Goal: Transaction & Acquisition: Obtain resource

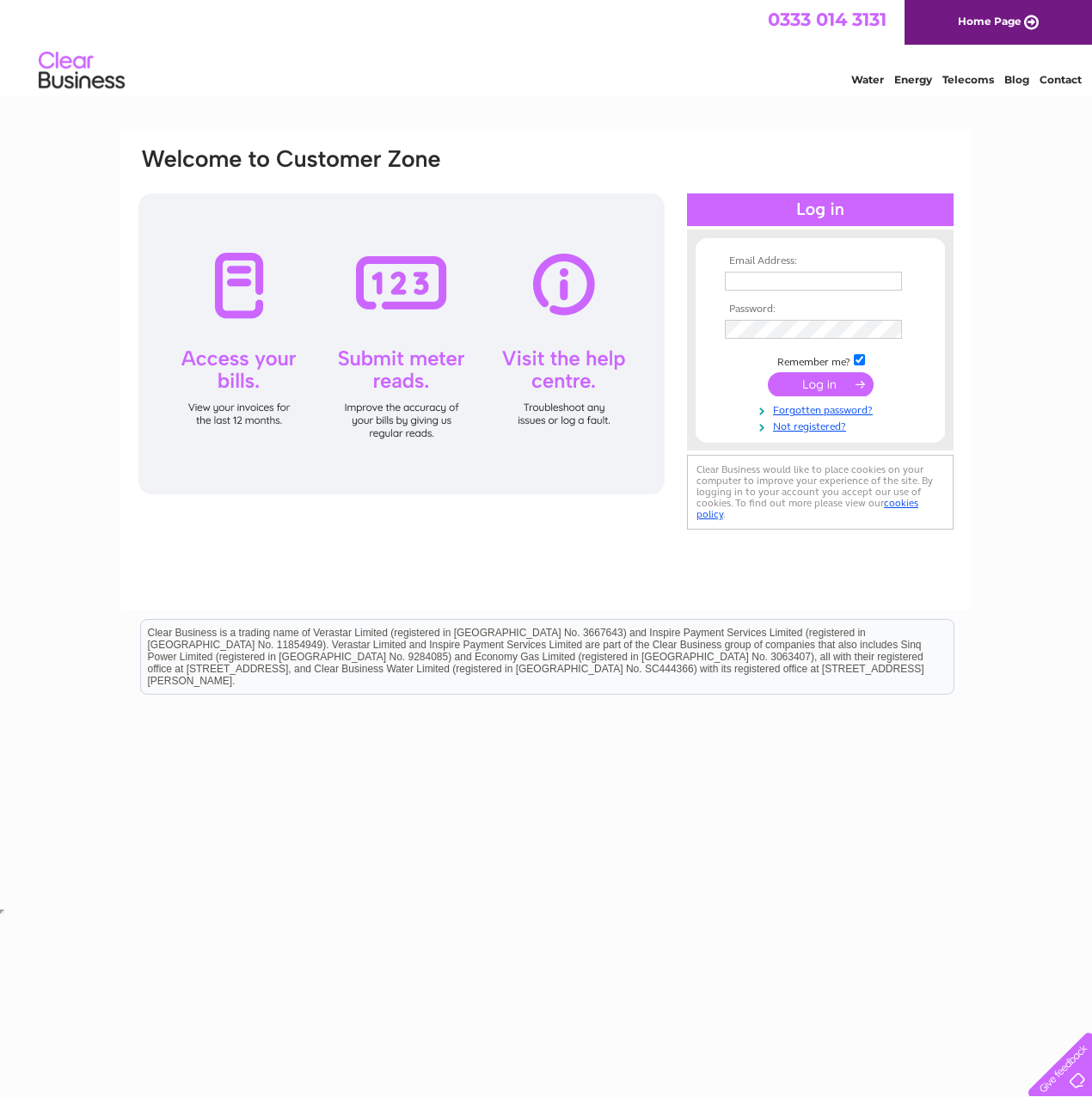
type input "[EMAIL_ADDRESS][PERSON_NAME][DOMAIN_NAME]"
click at [819, 373] on input "submit" at bounding box center [821, 384] width 106 height 24
click at [821, 389] on input "submit" at bounding box center [821, 384] width 106 height 24
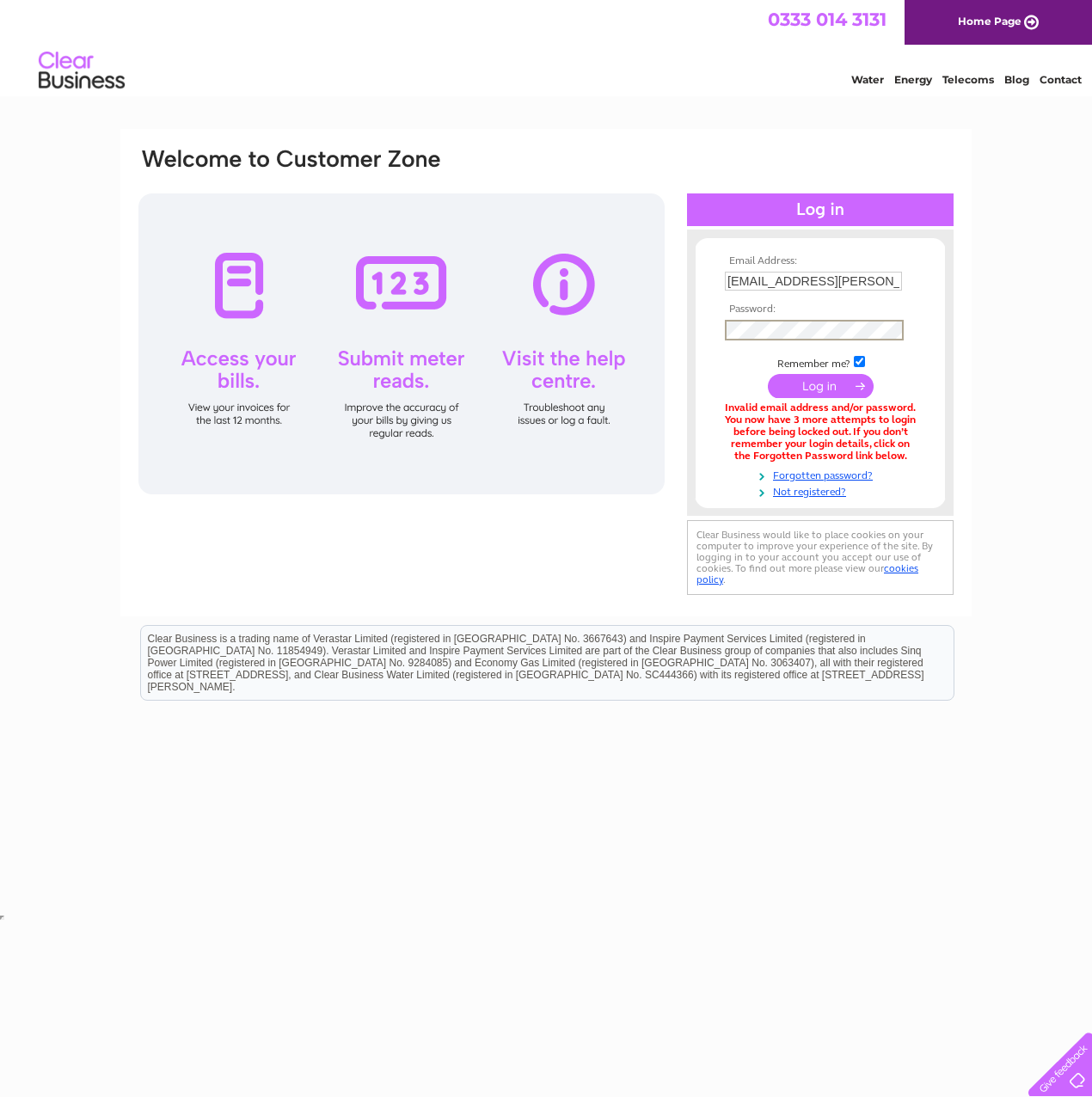
click at [621, 309] on div "Email Address: [EMAIL_ADDRESS][PERSON_NAME][DOMAIN_NAME] Password: Forgotten pa…" at bounding box center [546, 373] width 818 height 453
click at [768, 374] on input "submit" at bounding box center [821, 386] width 106 height 24
click at [987, 557] on div "Email Address: Sinead.Carrigg@pearceinstitute.org.uk Password:" at bounding box center [546, 520] width 1092 height 782
click at [821, 381] on input "submit" at bounding box center [821, 384] width 106 height 24
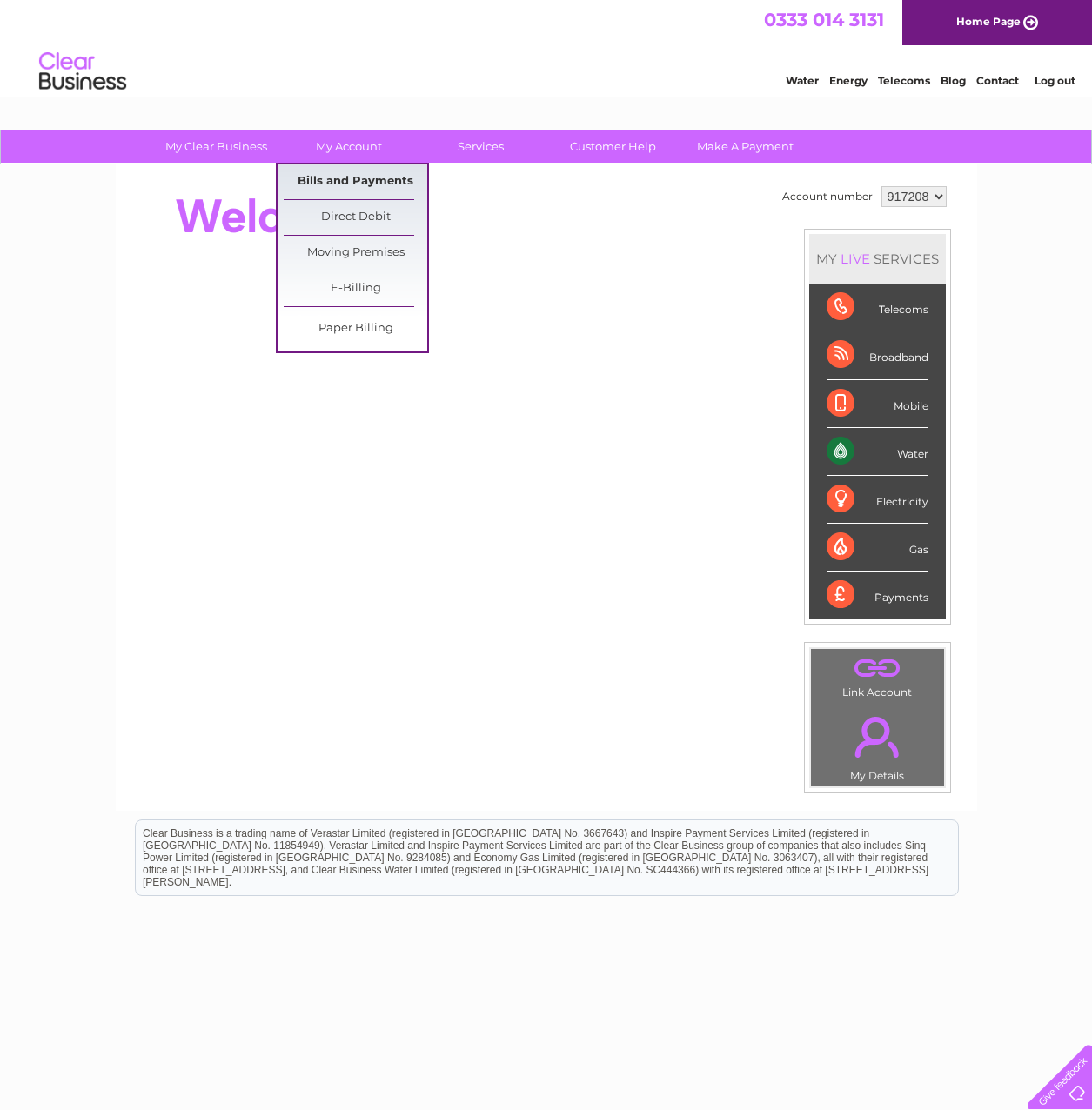
click at [337, 184] on link "Bills and Payments" at bounding box center [355, 181] width 144 height 35
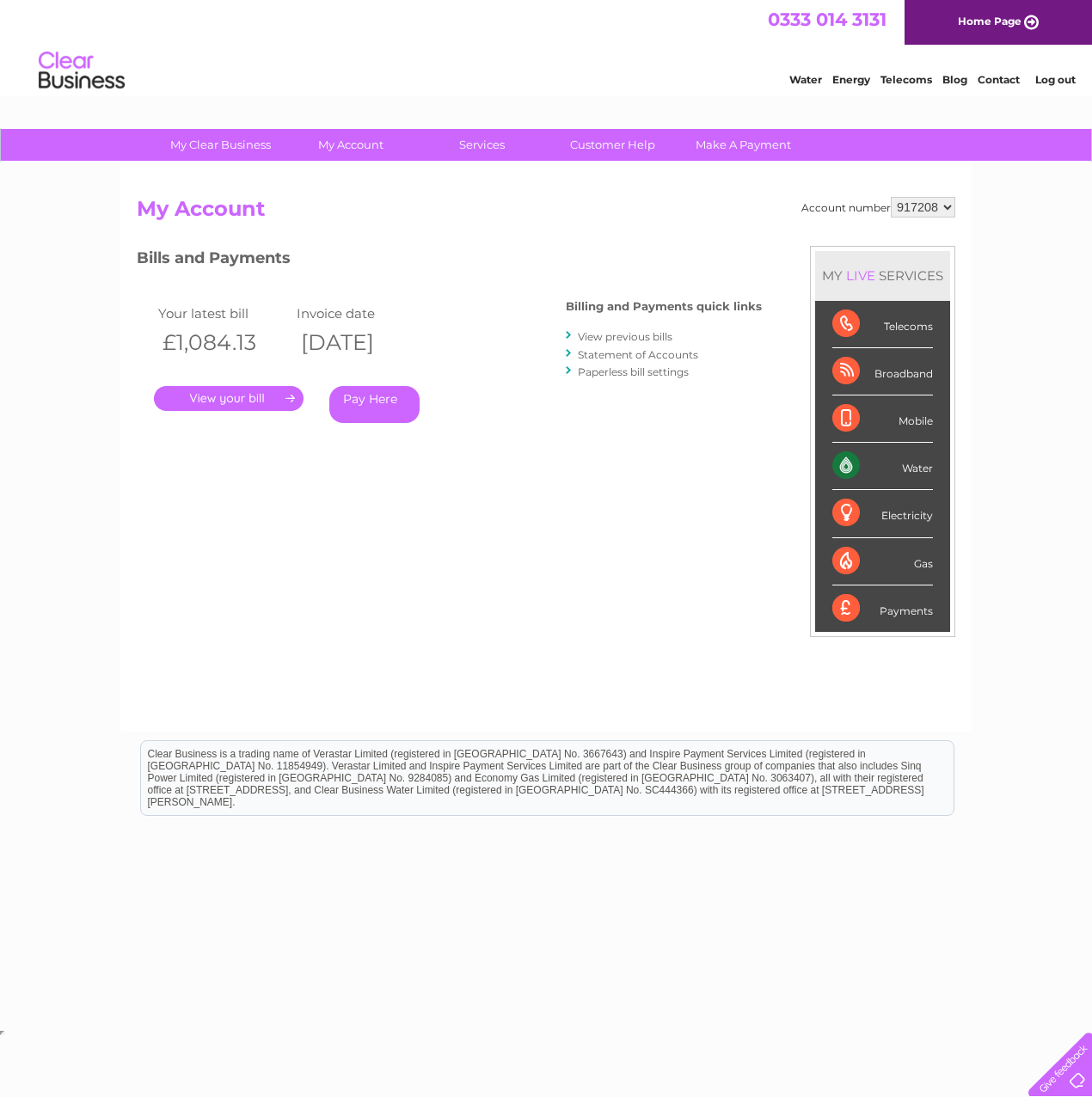
click at [264, 403] on link "." at bounding box center [229, 398] width 150 height 25
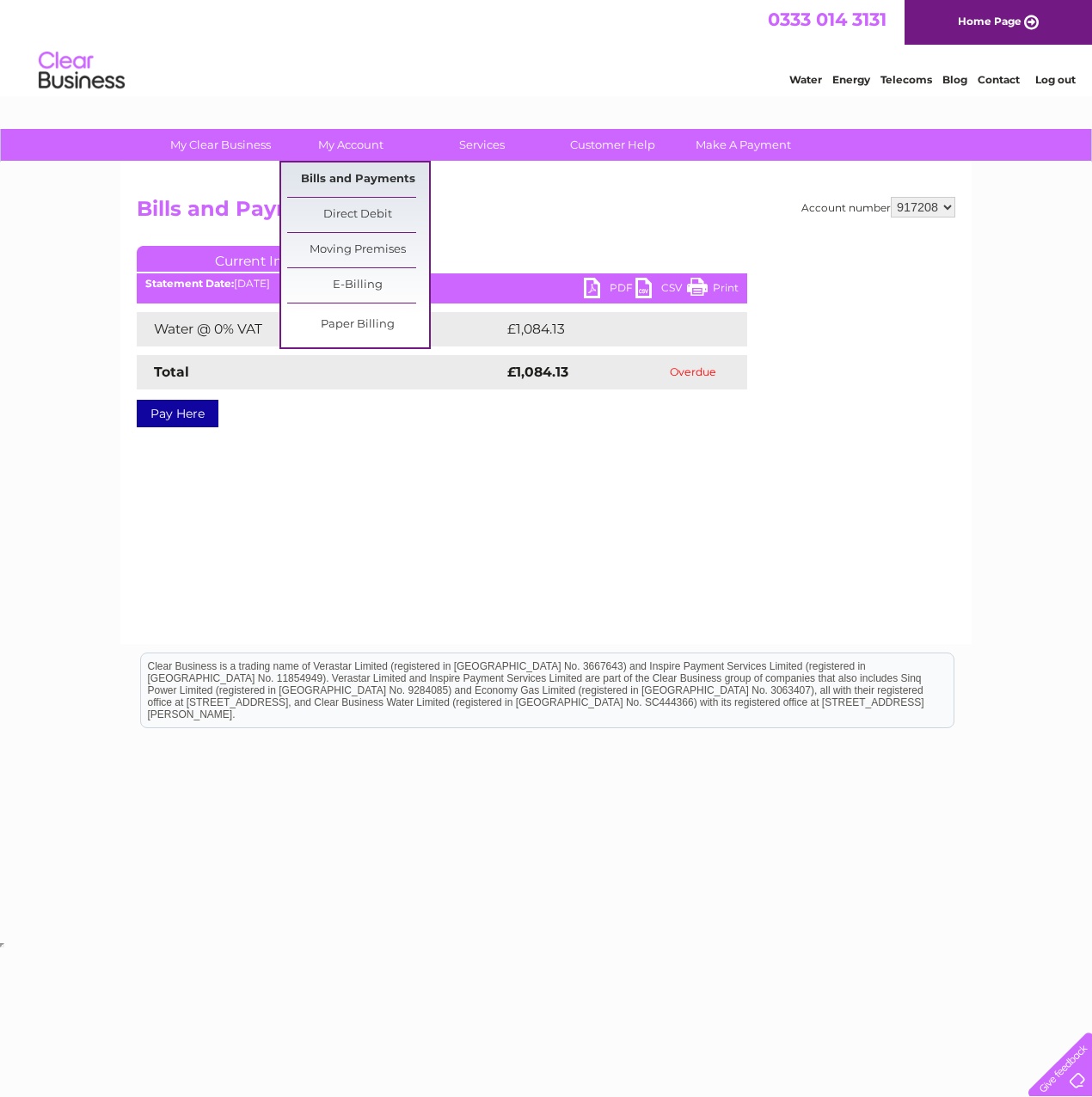
click at [355, 173] on link "Bills and Payments" at bounding box center [358, 179] width 142 height 34
click at [328, 174] on link "Bills and Payments" at bounding box center [358, 179] width 142 height 34
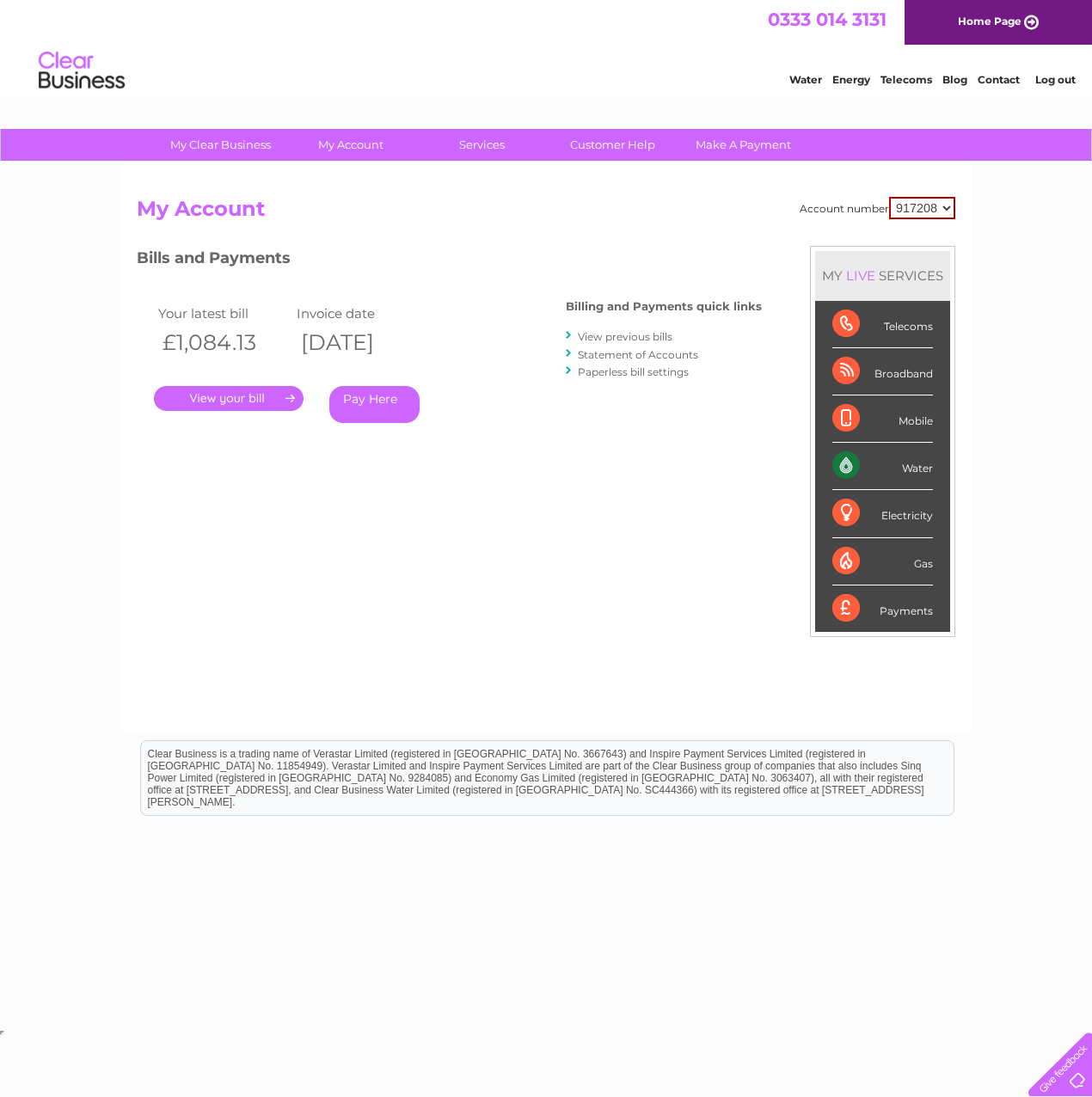
click at [937, 218] on select "917208" at bounding box center [921, 208] width 66 height 22
click at [939, 211] on select "917208" at bounding box center [921, 208] width 66 height 22
click at [979, 276] on div "My Clear Business Login Details My Details My Preferences Link Account My Accou…" at bounding box center [546, 577] width 1092 height 896
click at [640, 467] on div "Bills and Payments Billing and Payments quick links View previous bills Stateme…" at bounding box center [449, 358] width 625 height 227
click at [626, 338] on link "View previous bills" at bounding box center [625, 336] width 95 height 13
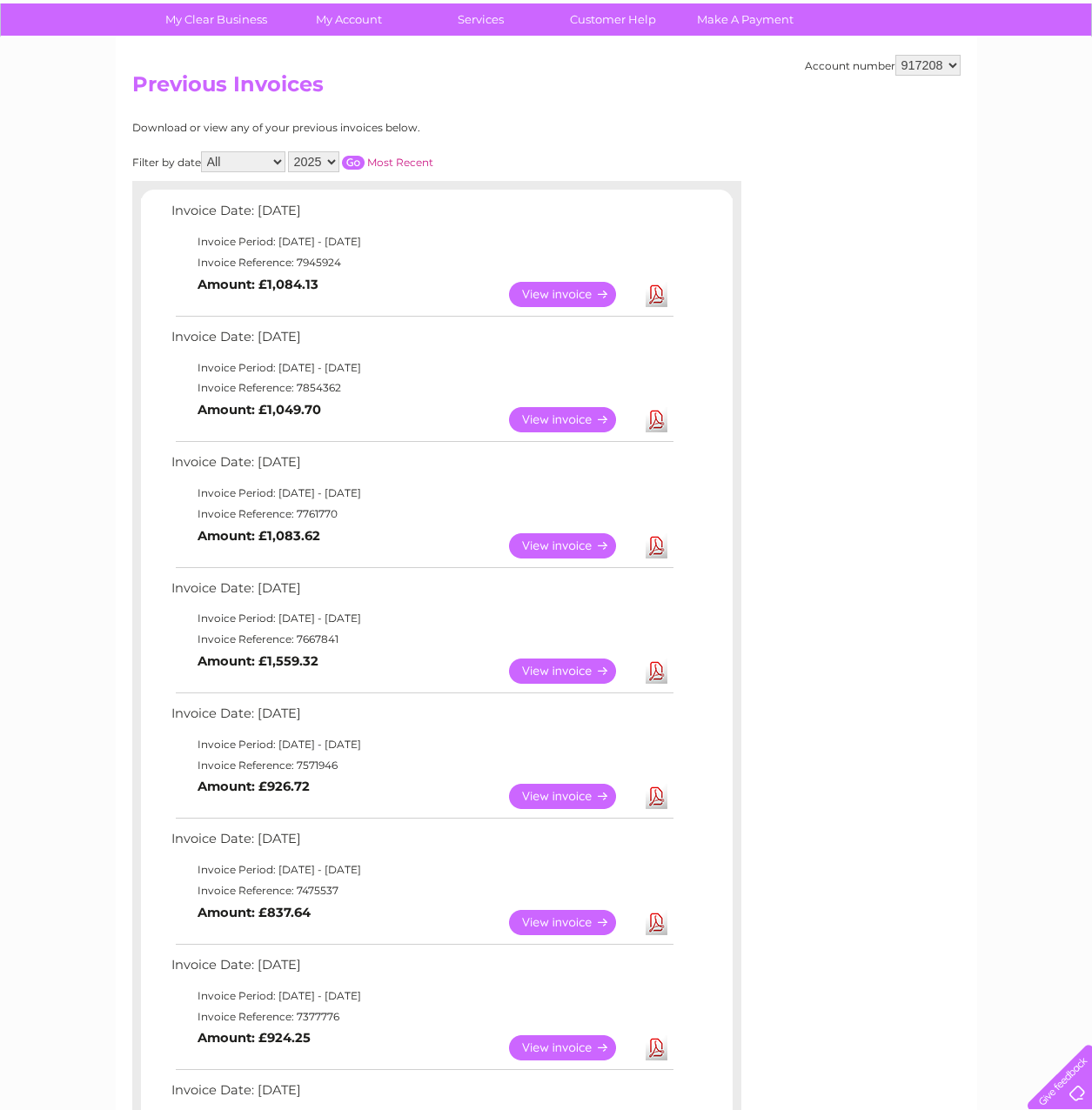
scroll to position [87, 0]
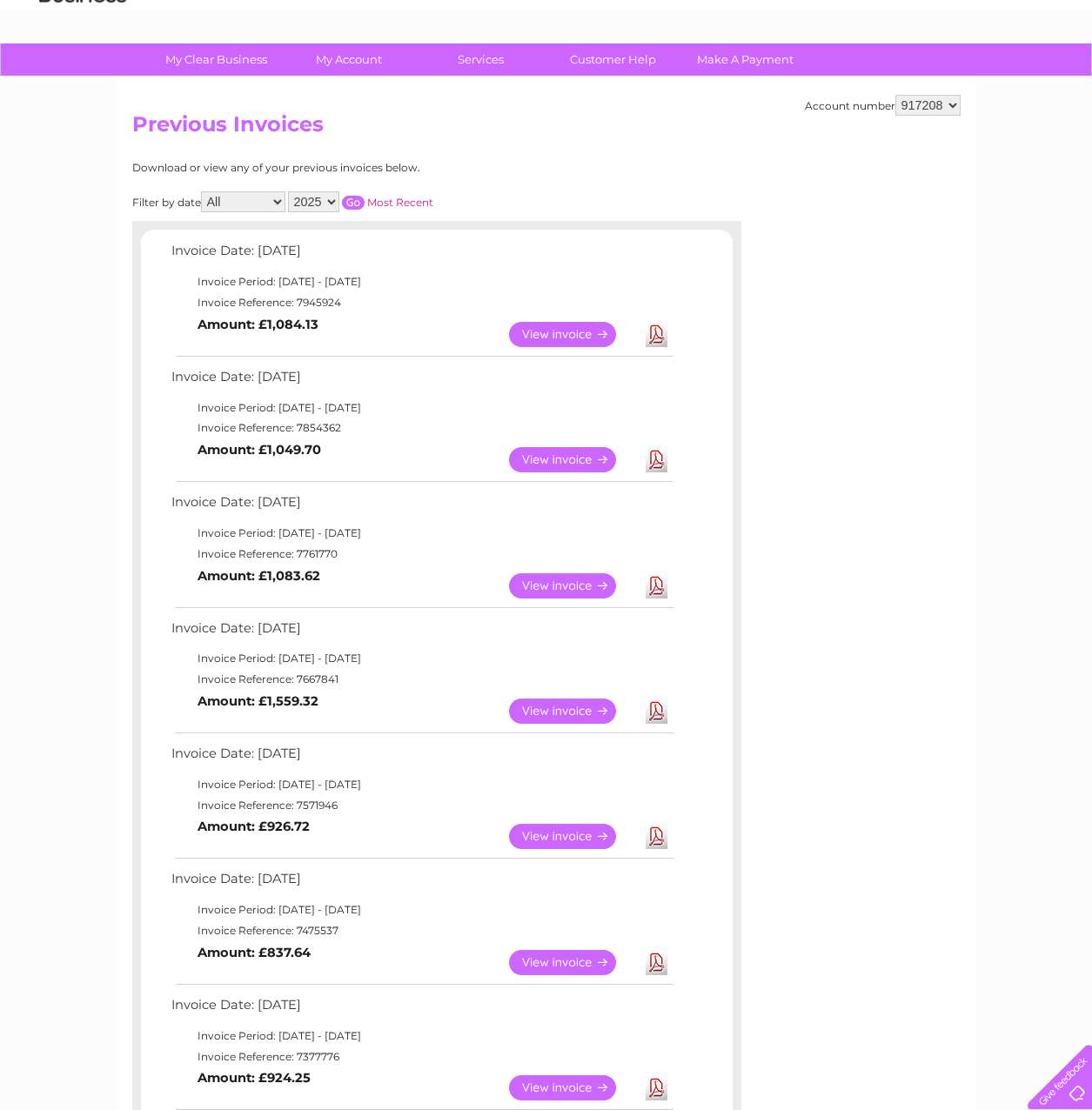
click at [589, 339] on link "View" at bounding box center [572, 334] width 128 height 25
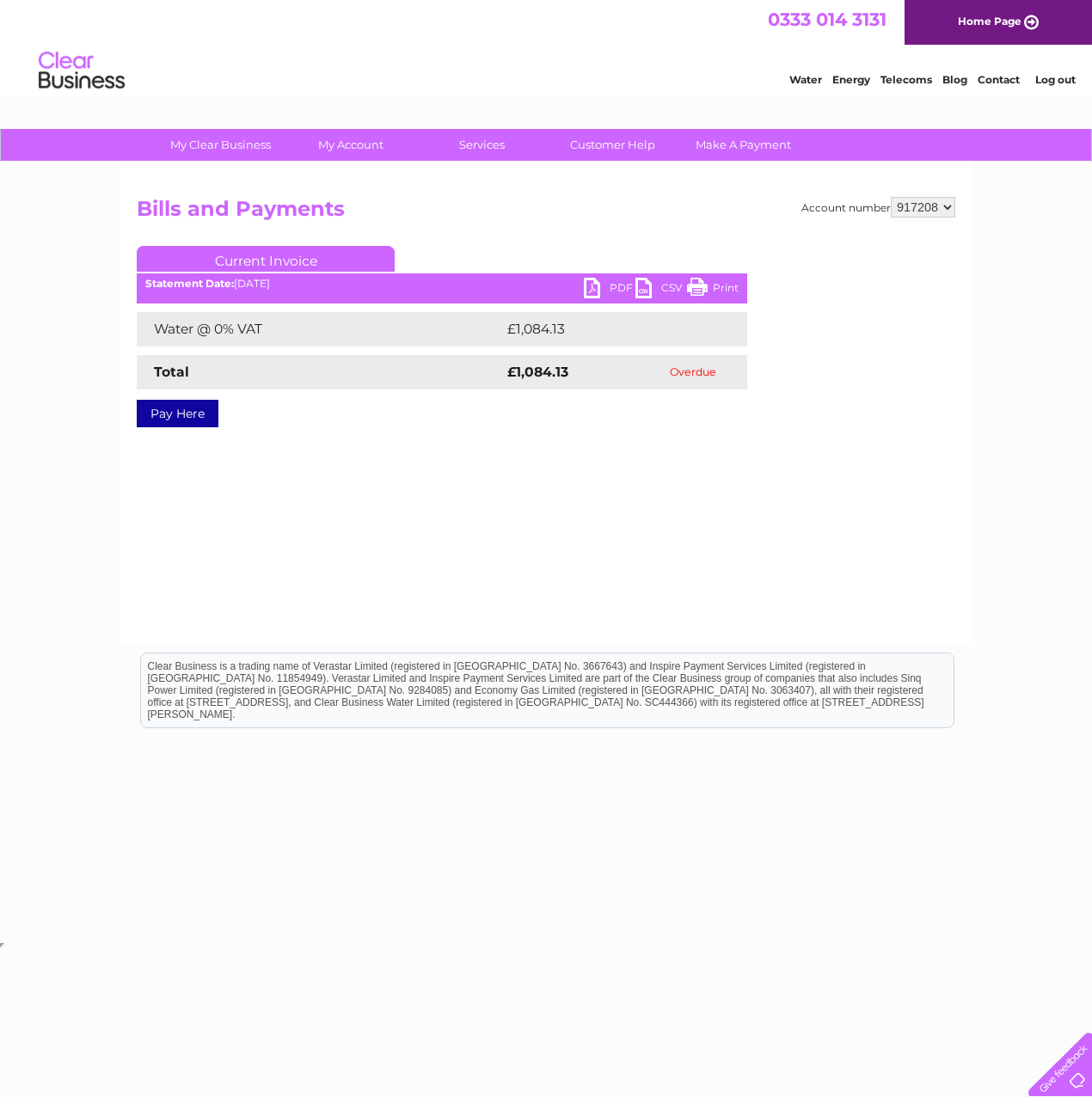
click at [602, 302] on link "PDF" at bounding box center [609, 290] width 52 height 25
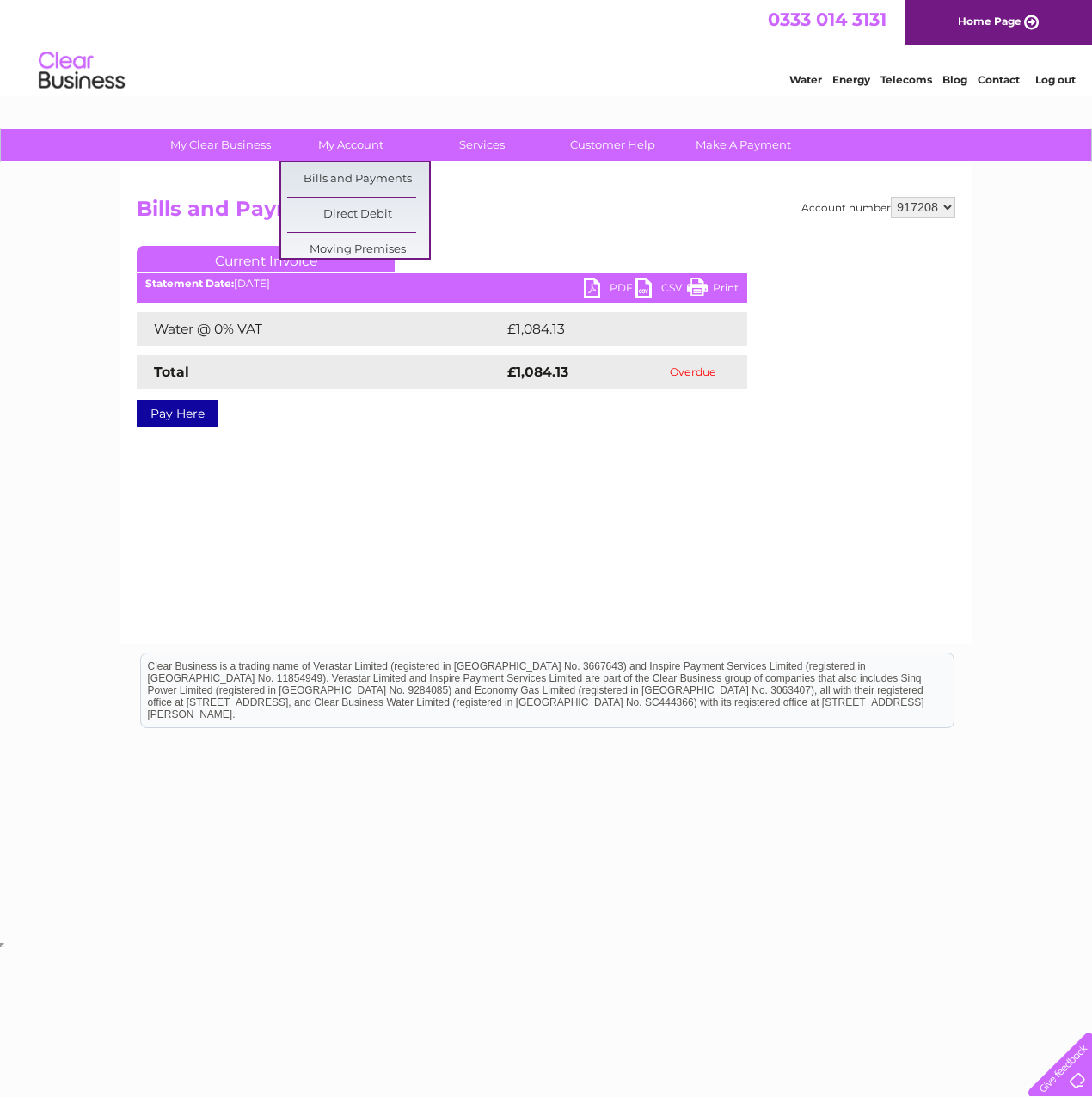
drag, startPoint x: 528, startPoint y: 560, endPoint x: 530, endPoint y: 402, distance: 158.0
click at [528, 560] on div "Account number 917208 Bills and Payments Current Invoice PDF CSV Print £1,084.13" at bounding box center [546, 402] width 851 height 482
click at [332, 175] on link "Bills and Payments" at bounding box center [358, 179] width 142 height 34
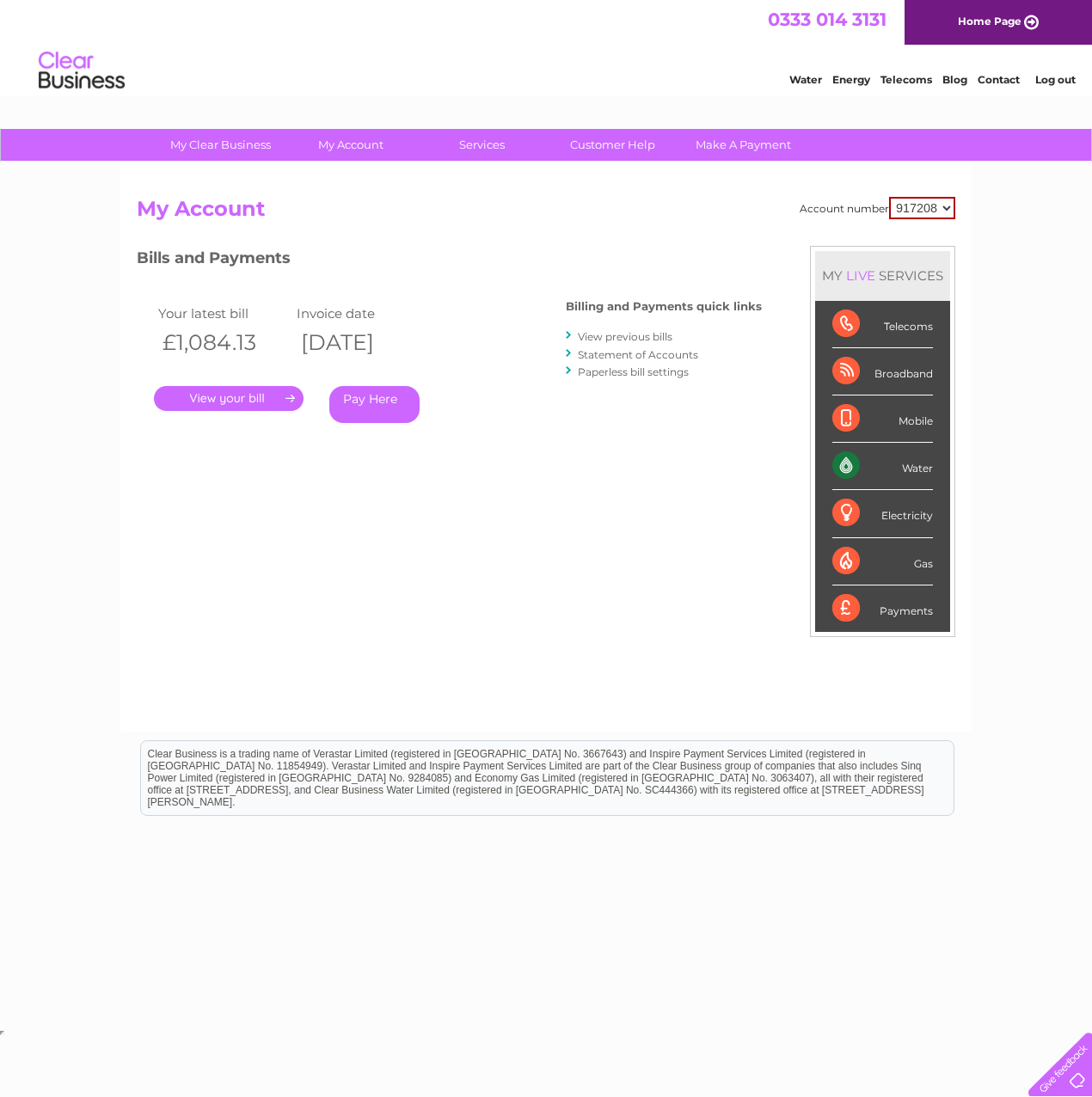
click at [611, 336] on link "View previous bills" at bounding box center [625, 336] width 95 height 13
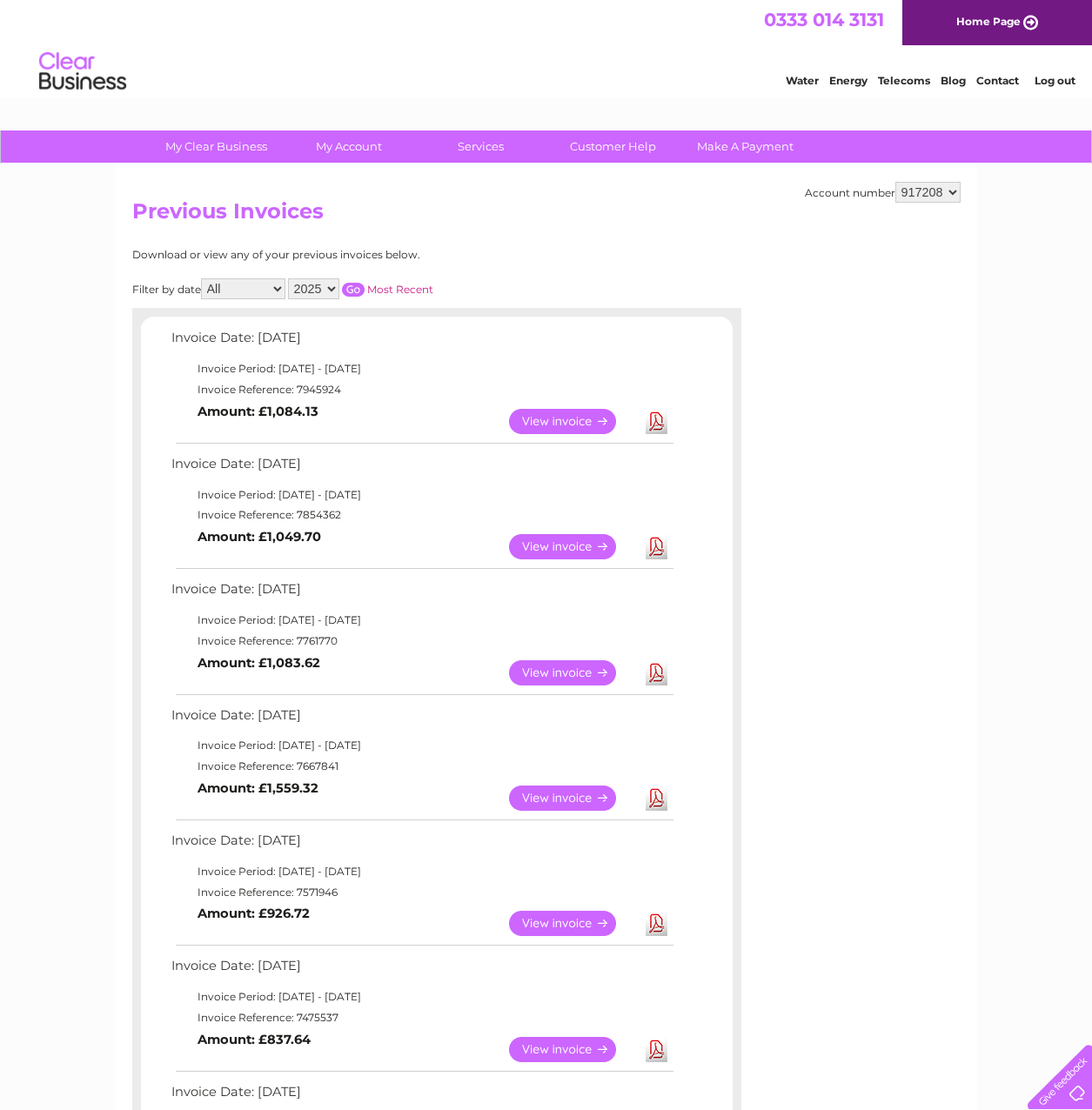
click at [594, 550] on link "View" at bounding box center [572, 546] width 128 height 25
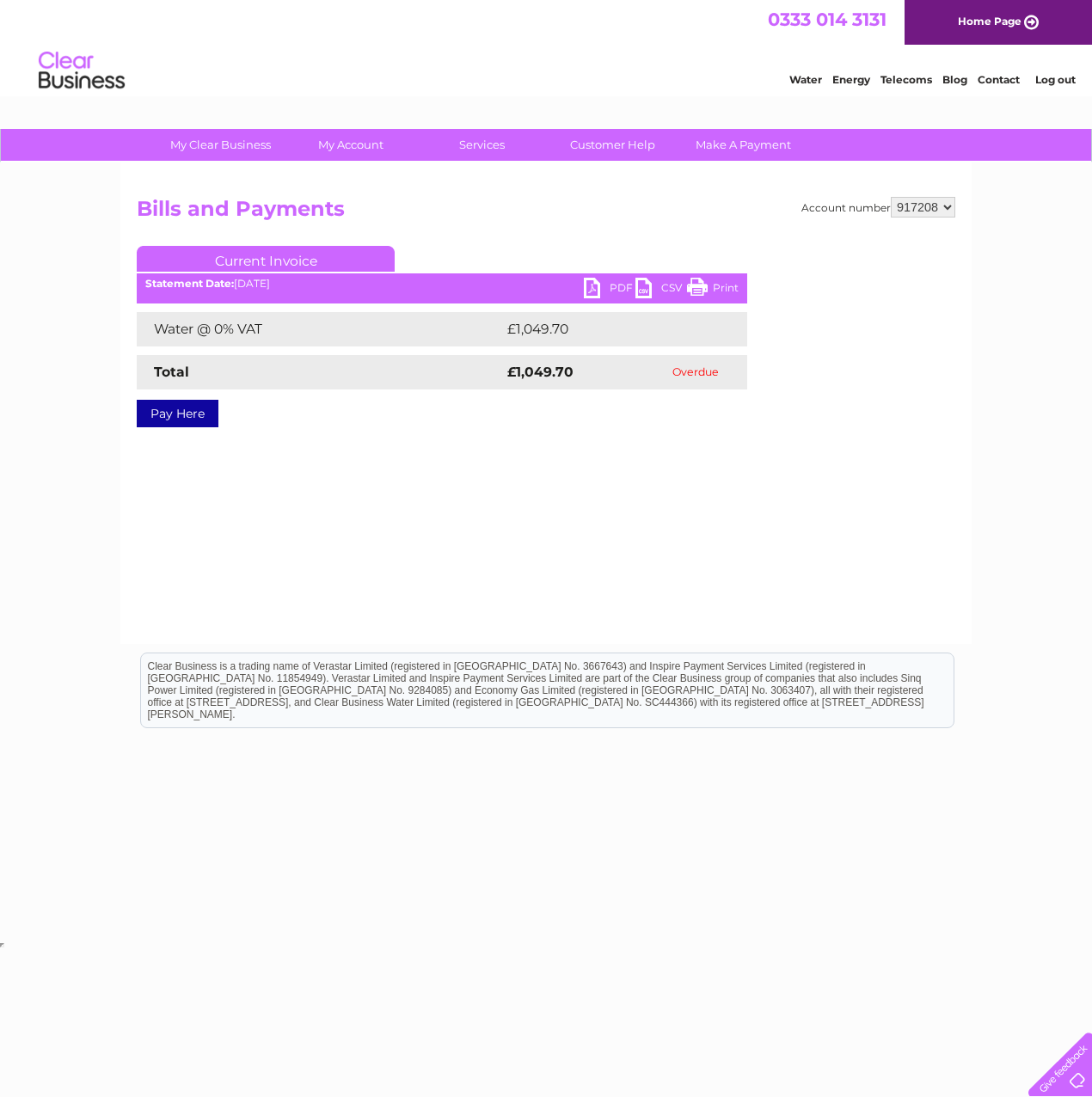
click at [601, 297] on link "PDF" at bounding box center [609, 290] width 52 height 25
